Goal: Information Seeking & Learning: Learn about a topic

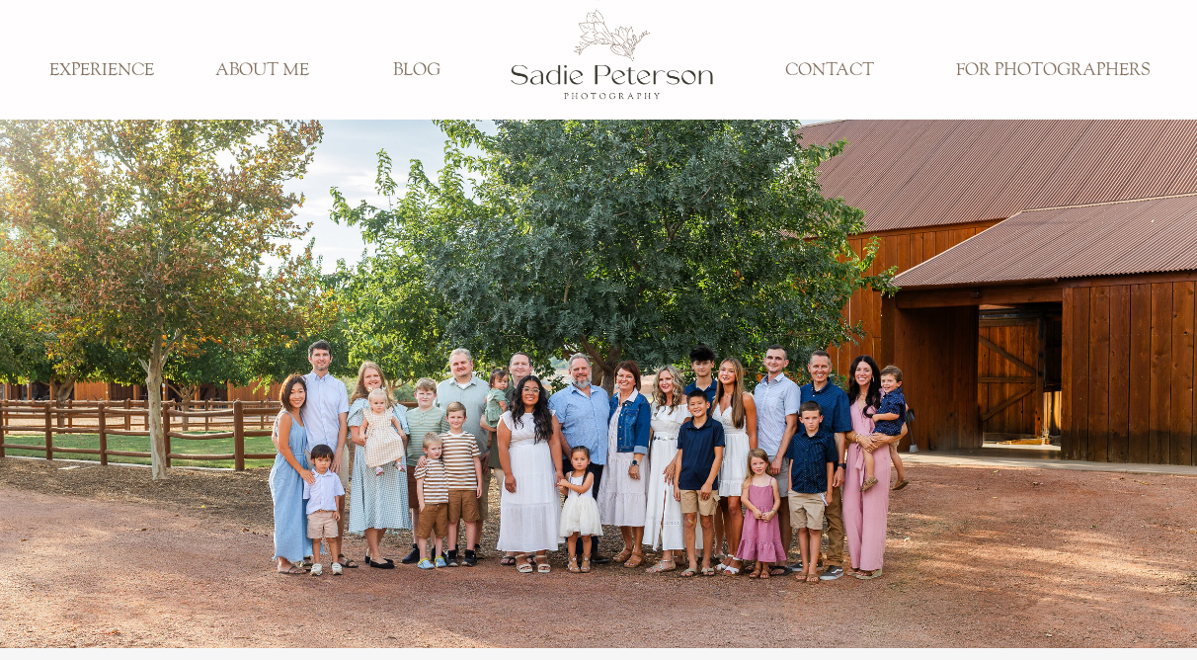
click at [113, 67] on h3 "EXPERIENCE" at bounding box center [102, 71] width 130 height 22
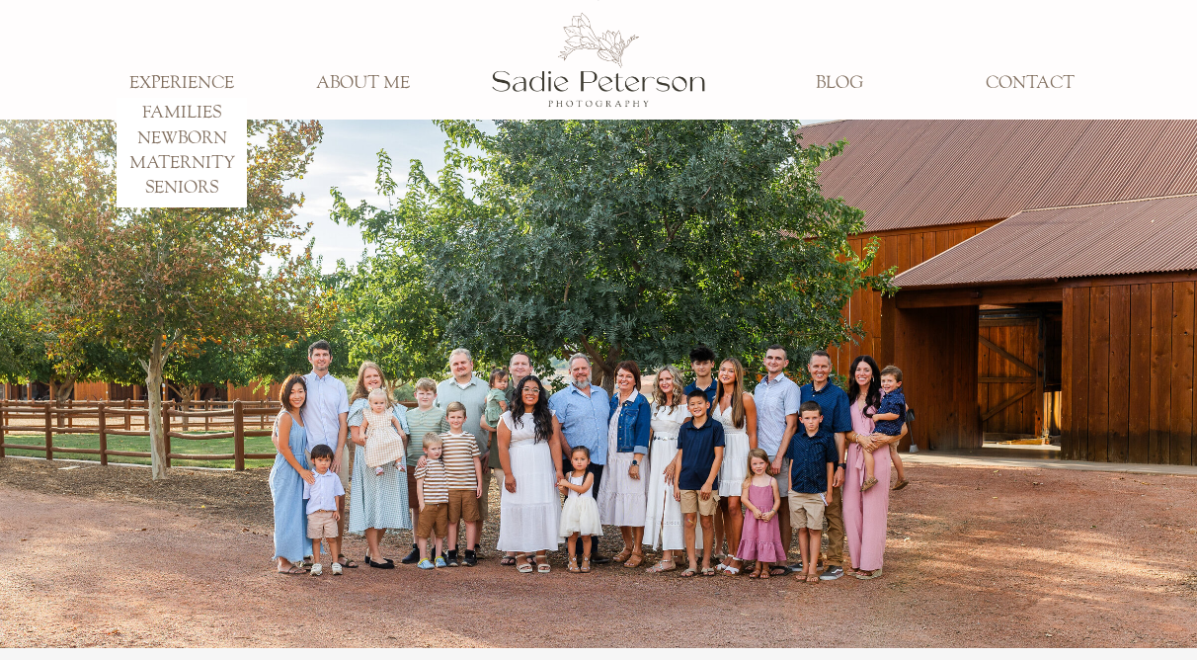
click at [188, 114] on h3 "FAMILIES" at bounding box center [182, 114] width 130 height 22
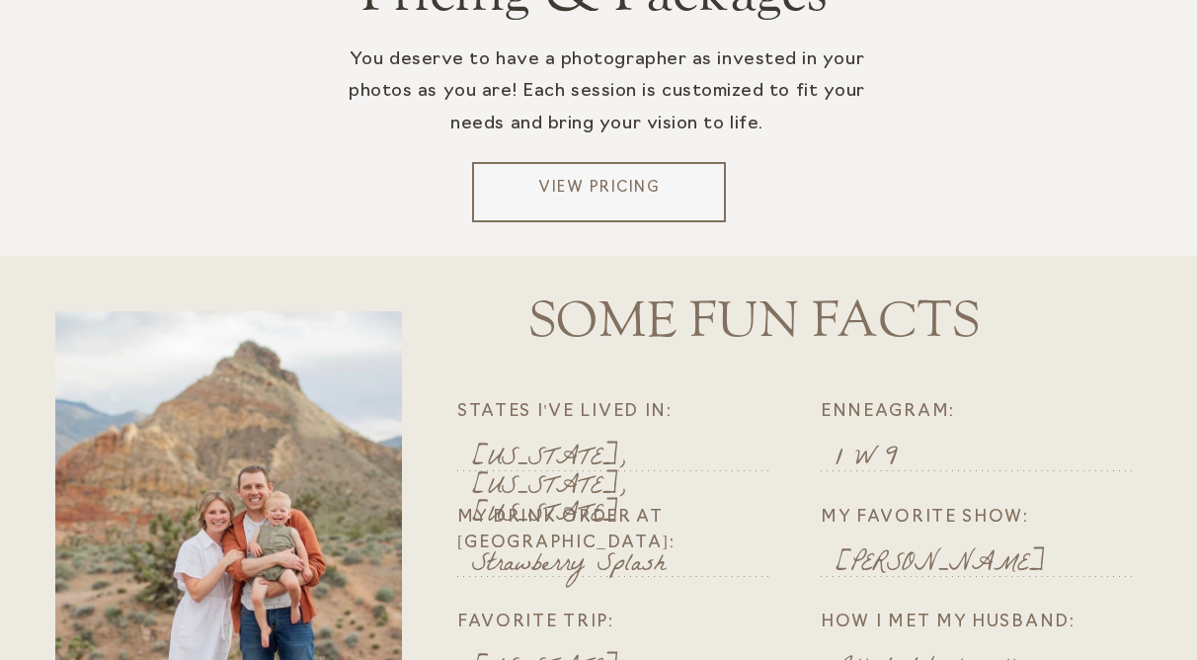
scroll to position [4079, 0]
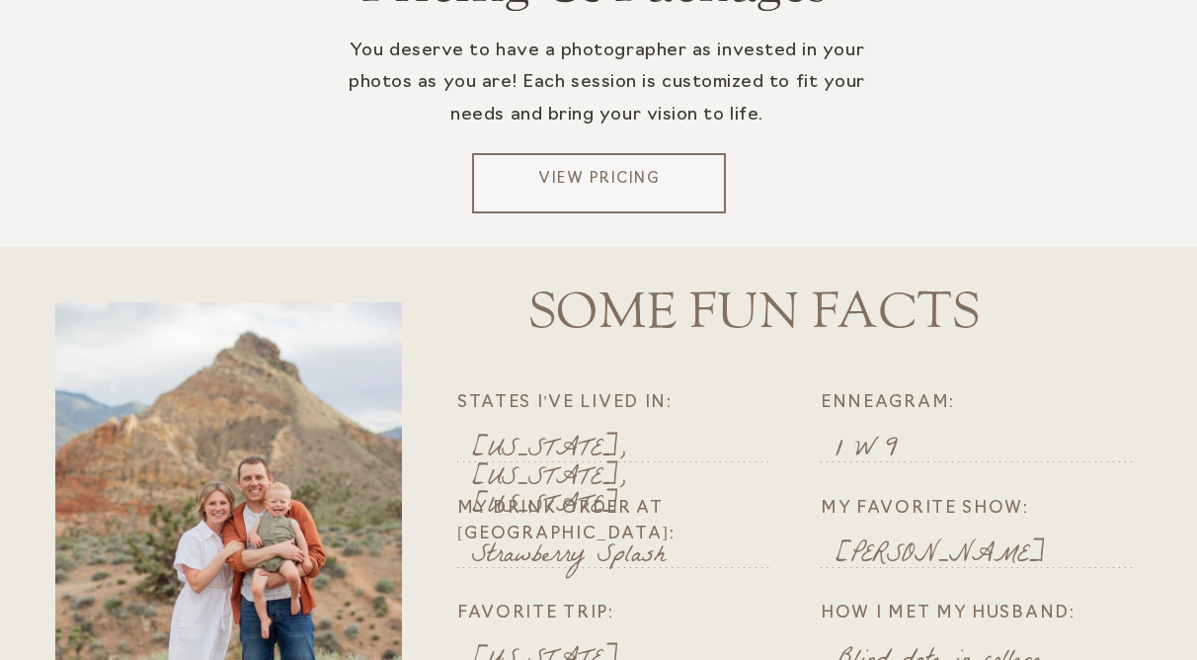
click at [590, 178] on p "View Pricing" at bounding box center [599, 184] width 238 height 30
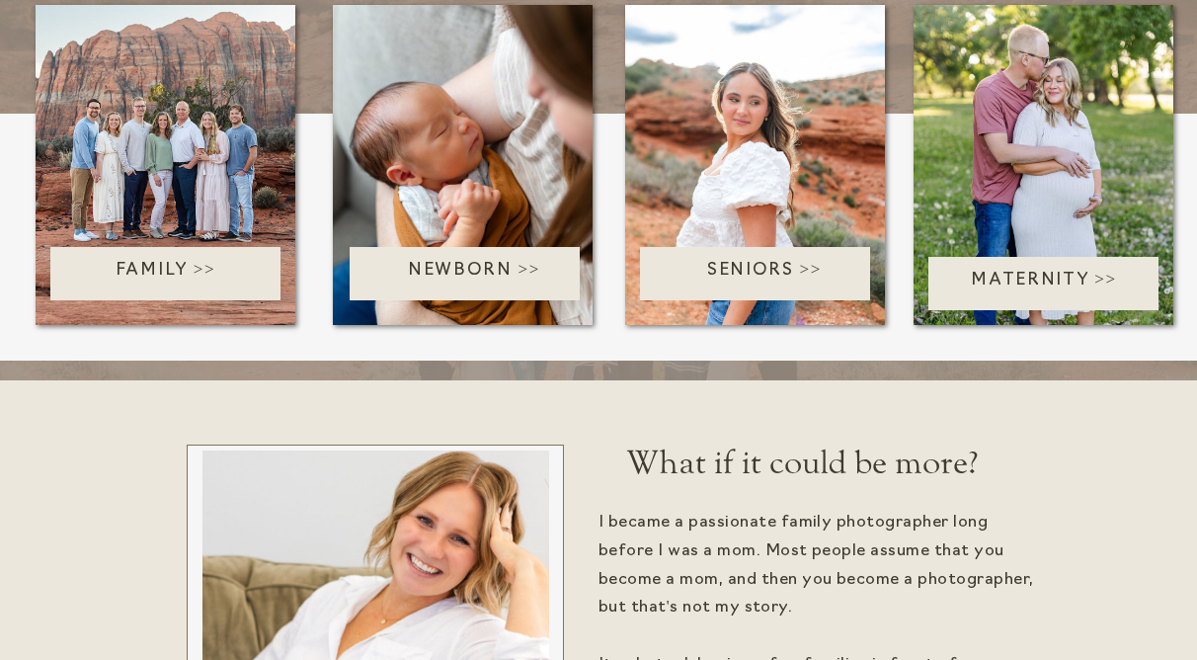
scroll to position [4373, 0]
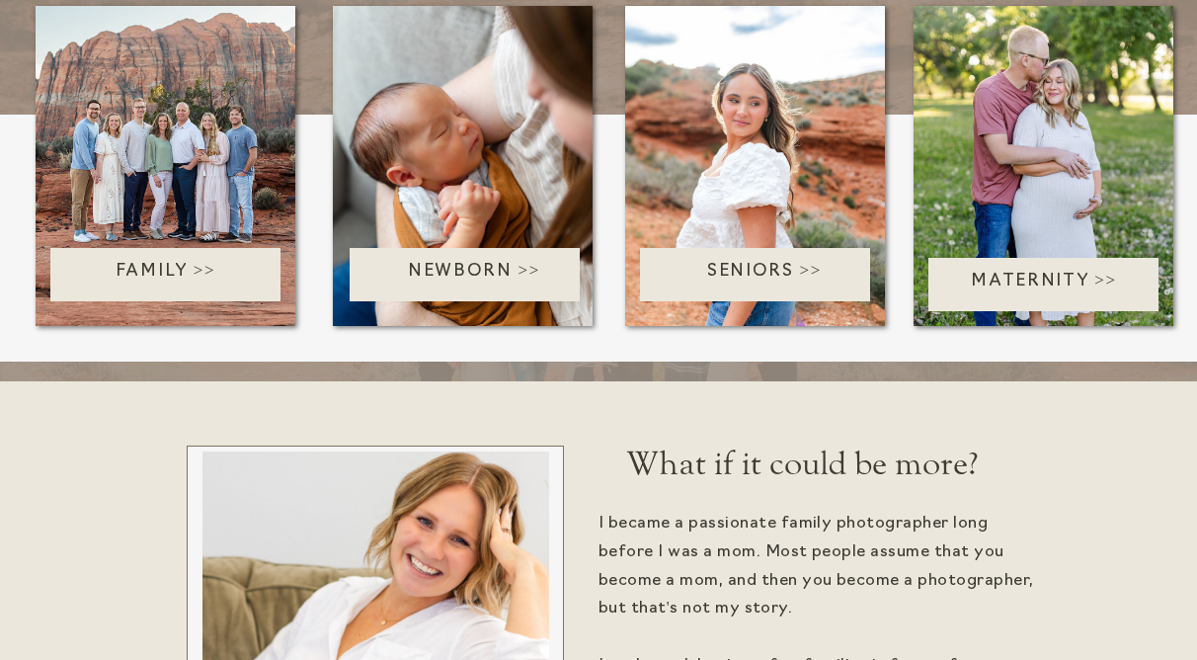
click at [795, 272] on p "Seniors >>" at bounding box center [764, 275] width 249 height 32
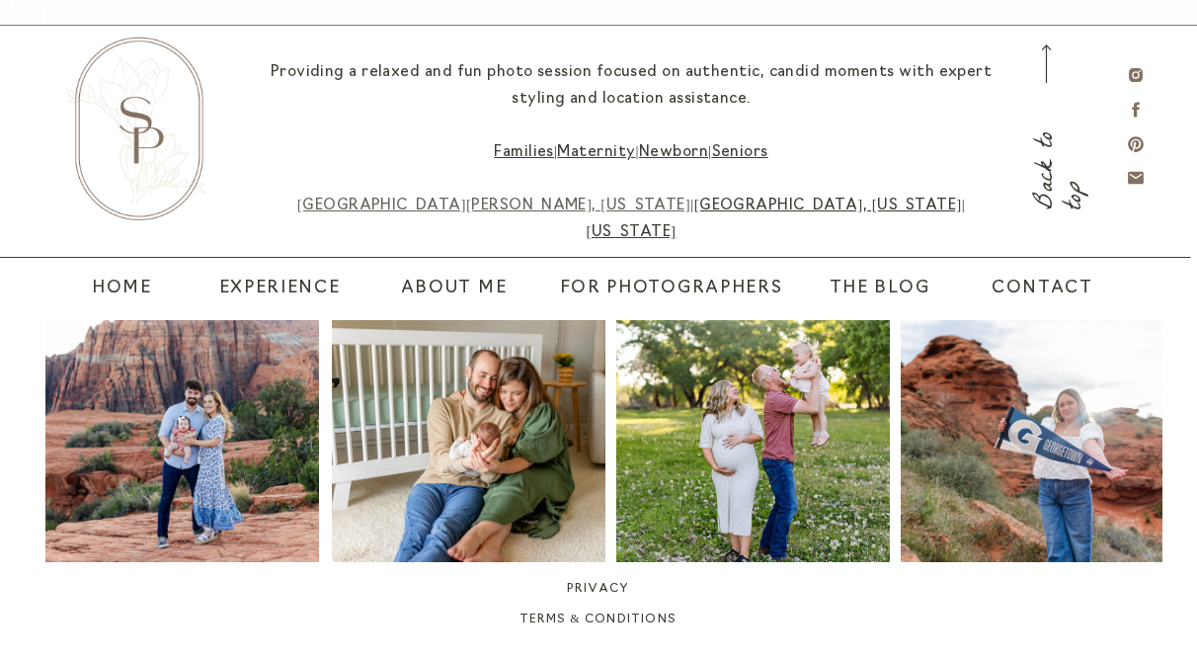
scroll to position [5796, 0]
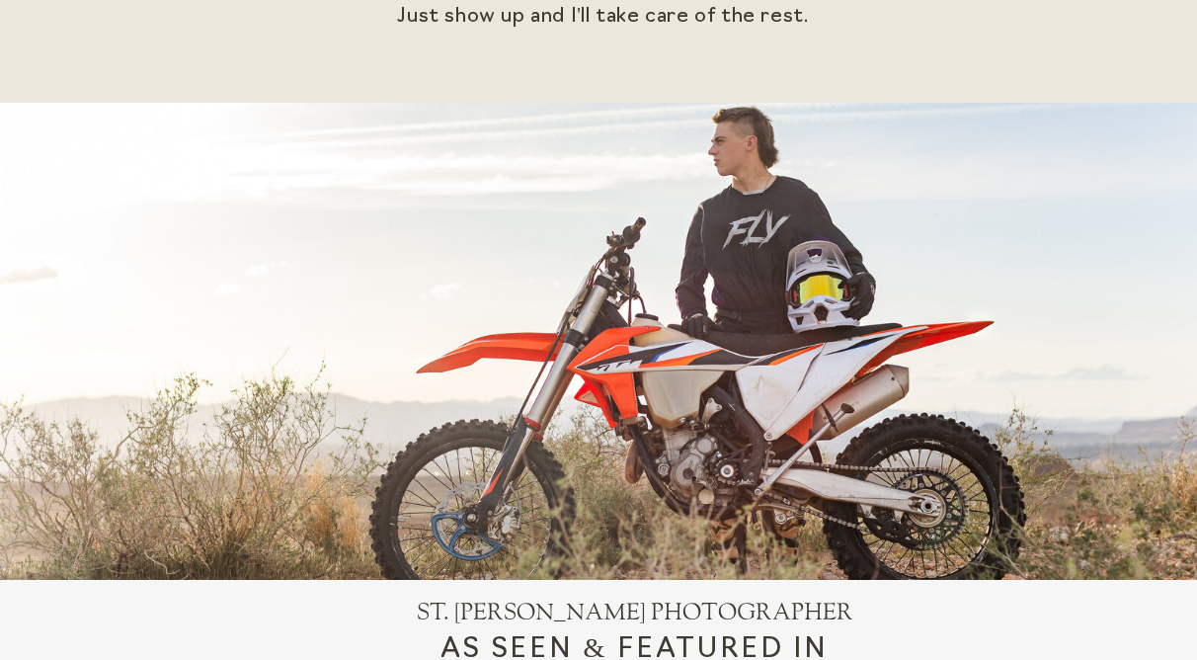
scroll to position [892, 0]
